Goal: Task Accomplishment & Management: Use online tool/utility

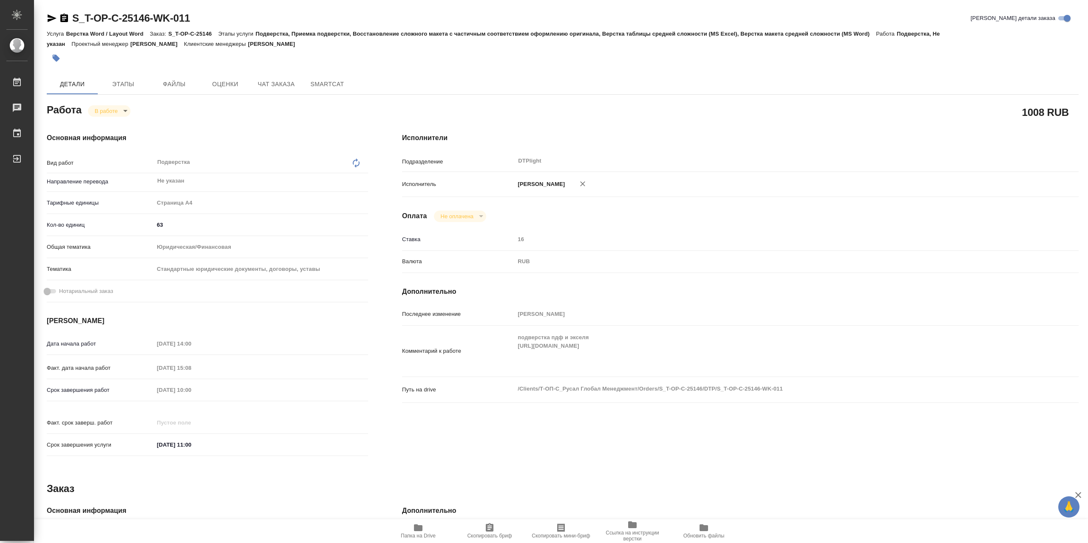
click at [118, 107] on body "🙏 .cls-1 fill:#fff; AWATERA Сархатов Руслан Работы 0 Чаты График Выйти S_T-OP-C…" at bounding box center [544, 271] width 1088 height 543
click at [124, 125] on button "Выполнен" at bounding box center [110, 127] width 31 height 9
type textarea "x"
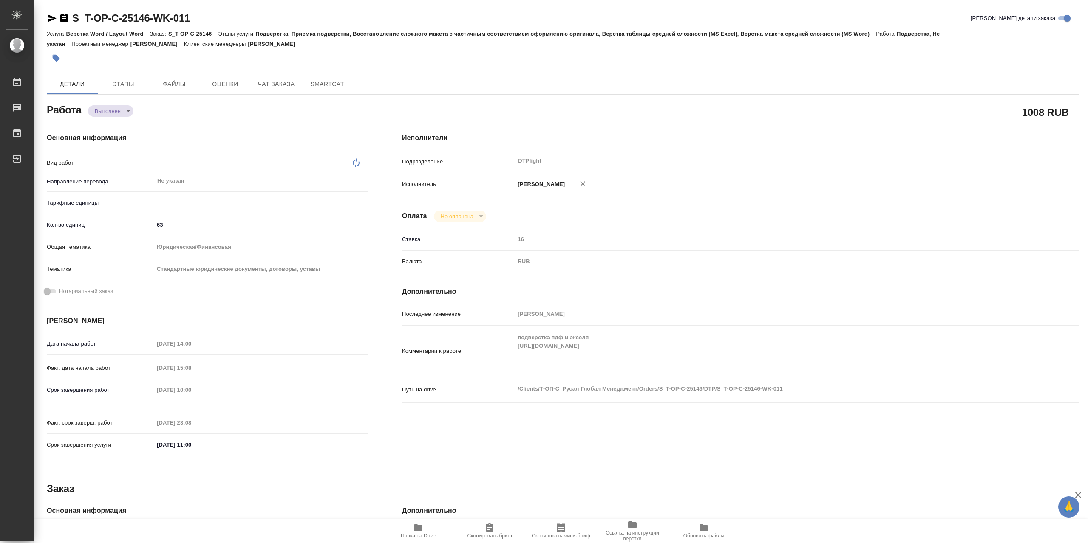
type textarea "x"
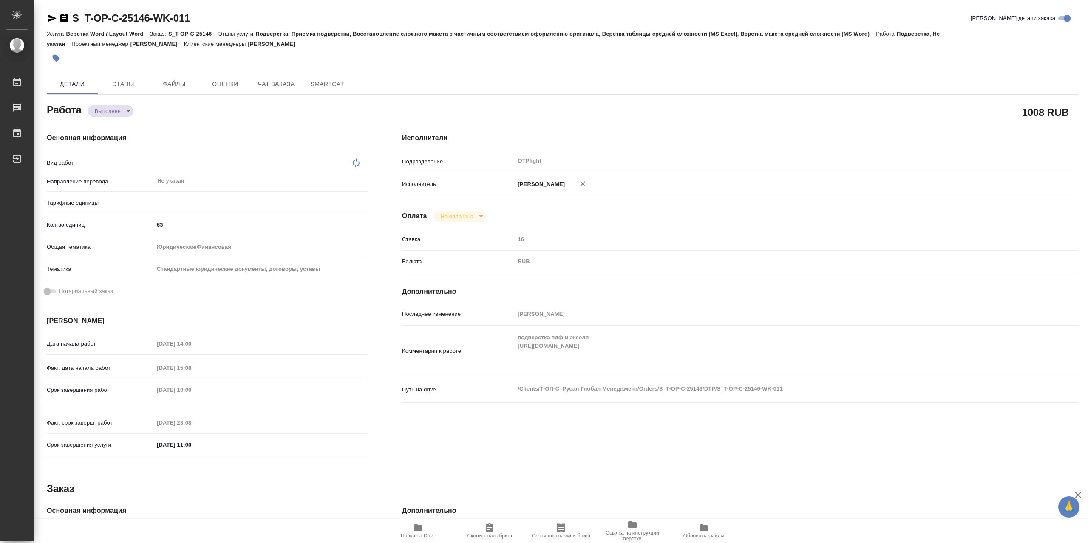
type textarea "x"
type textarea "Подверстка"
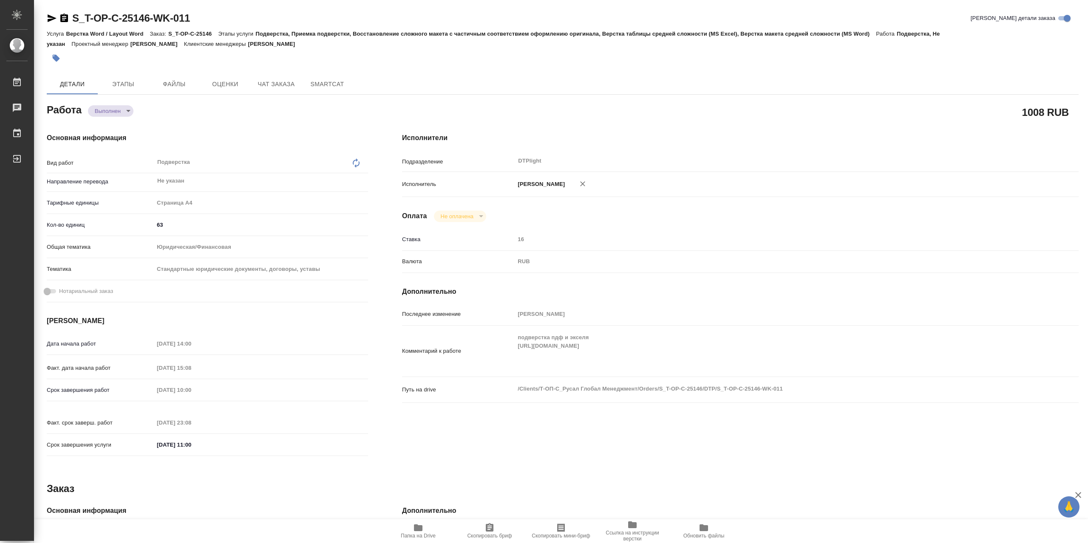
type textarea "x"
